Goal: Find specific page/section: Find specific page/section

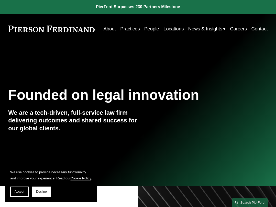
click at [147, 27] on link "People" at bounding box center [151, 28] width 15 height 9
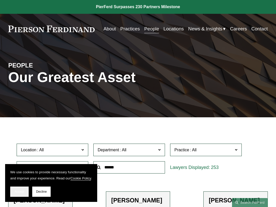
click at [18, 193] on span "Accept" at bounding box center [20, 192] width 10 height 4
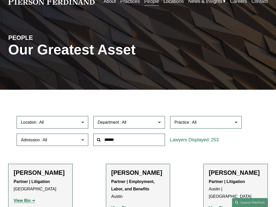
scroll to position [28, 0]
click at [69, 126] on span "Location" at bounding box center [50, 122] width 59 height 7
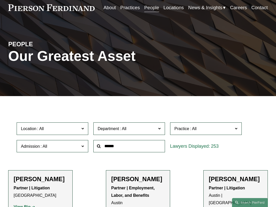
click at [0, 0] on link "Houston" at bounding box center [0, 0] width 0 height 0
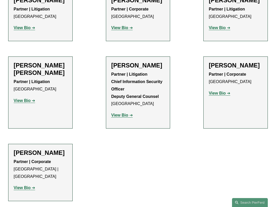
scroll to position [277, 0]
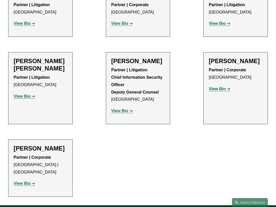
click at [19, 181] on strong "View Bio" at bounding box center [22, 183] width 17 height 4
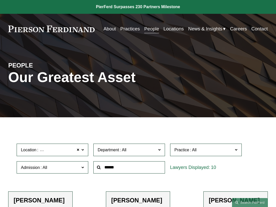
scroll to position [0, 0]
